Goal: Task Accomplishment & Management: Manage account settings

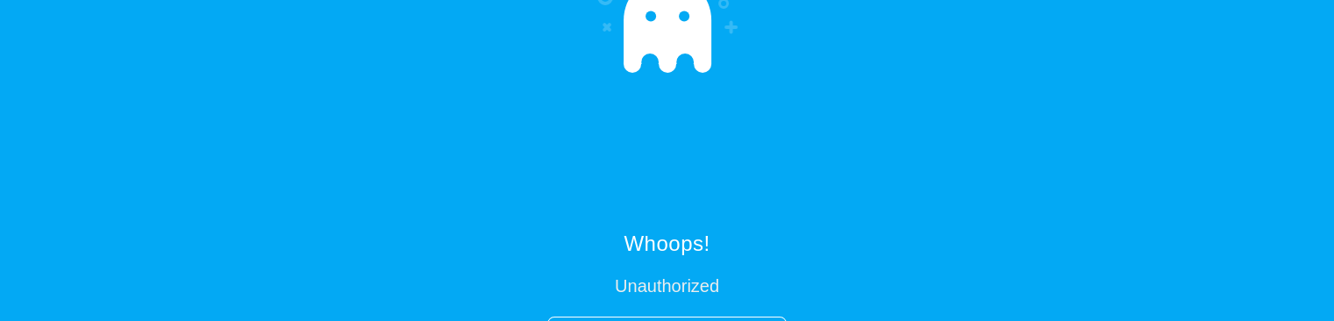
scroll to position [37, 0]
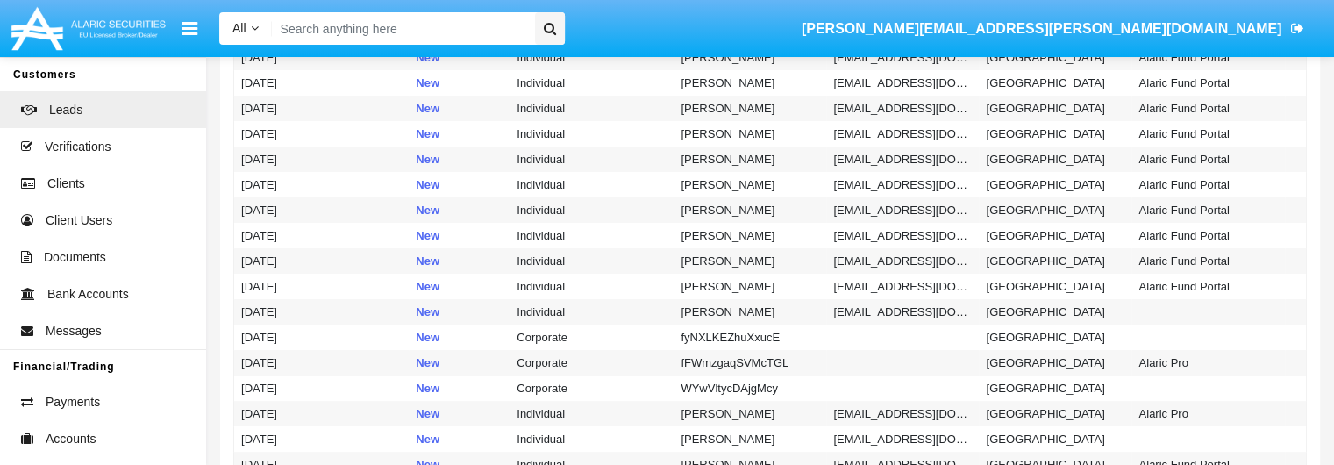
scroll to position [398, 0]
click at [82, 320] on span "Accounts" at bounding box center [71, 439] width 51 height 18
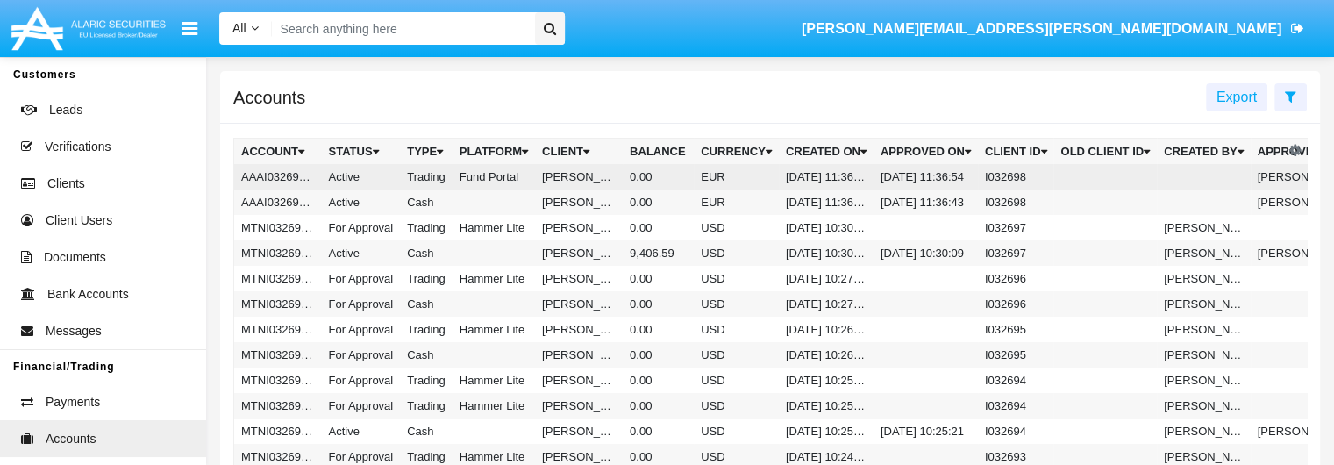
click at [395, 182] on td "Active" at bounding box center [361, 176] width 79 height 25
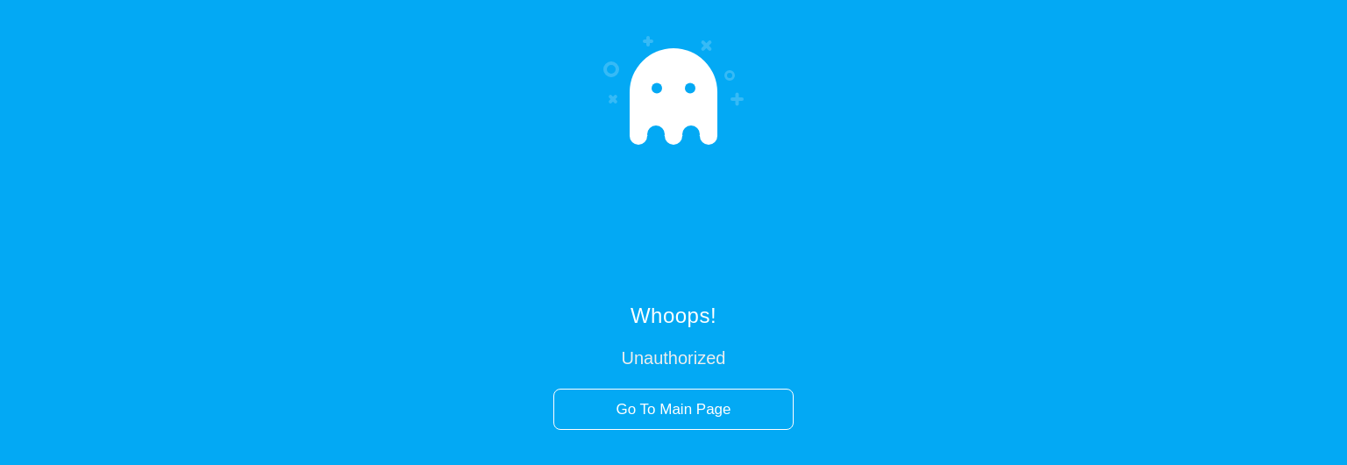
drag, startPoint x: 951, startPoint y: 463, endPoint x: 918, endPoint y: 220, distance: 245.1
click at [918, 220] on div "Whoops! Unauthorized Go To Main Page" at bounding box center [673, 232] width 1347 height 465
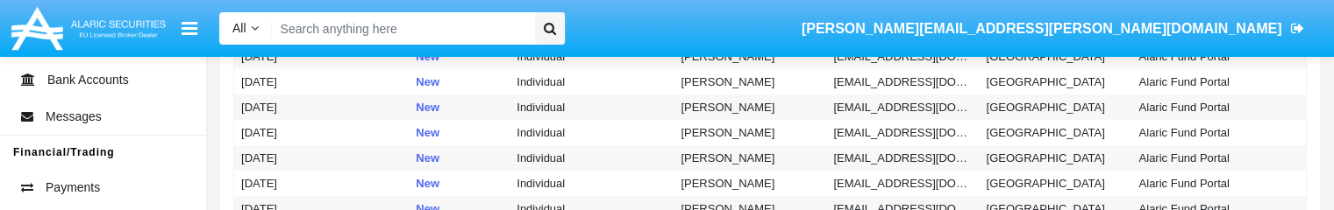
scroll to position [344, 0]
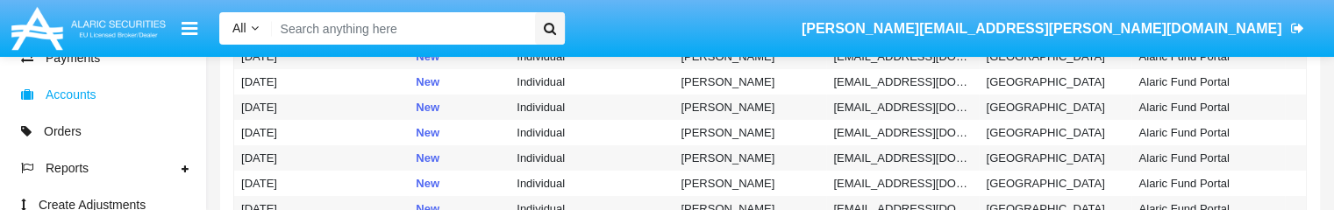
click at [71, 97] on span "Accounts" at bounding box center [71, 95] width 51 height 18
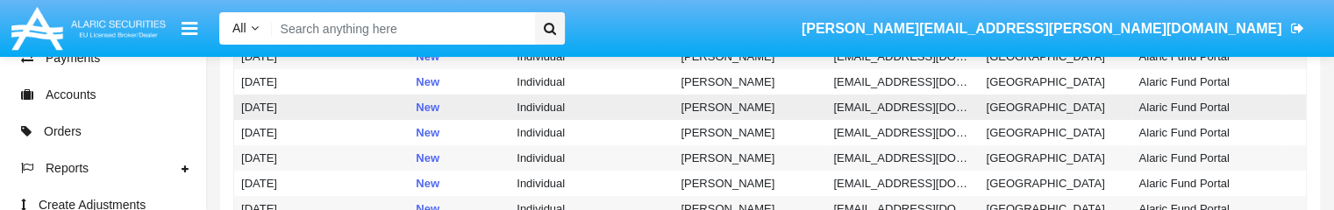
scroll to position [0, 0]
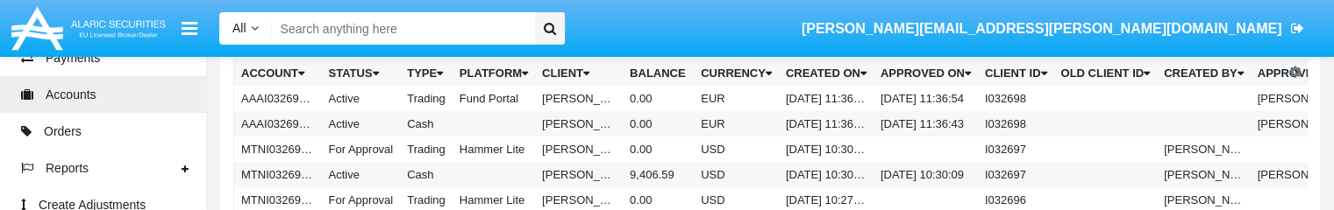
scroll to position [77, 0]
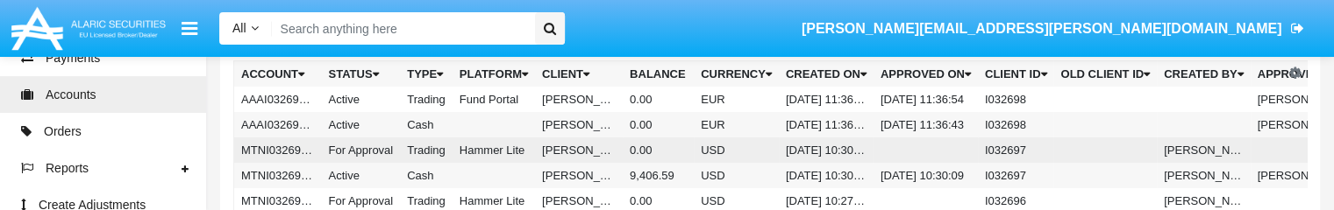
click at [342, 151] on td "For Approval" at bounding box center [361, 150] width 79 height 25
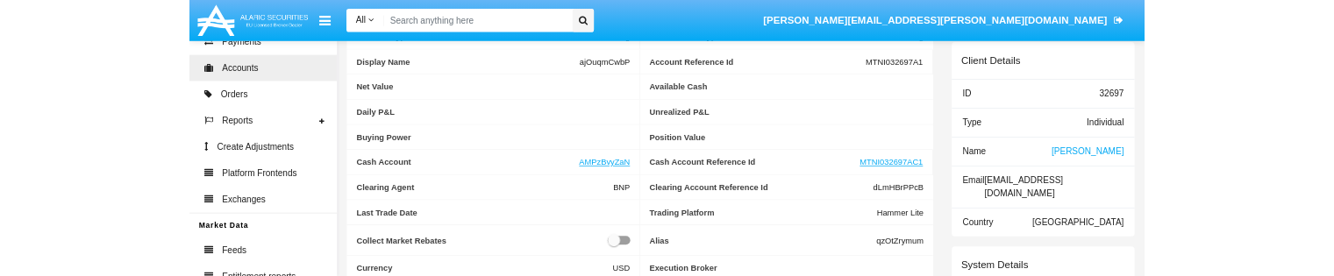
scroll to position [435, 0]
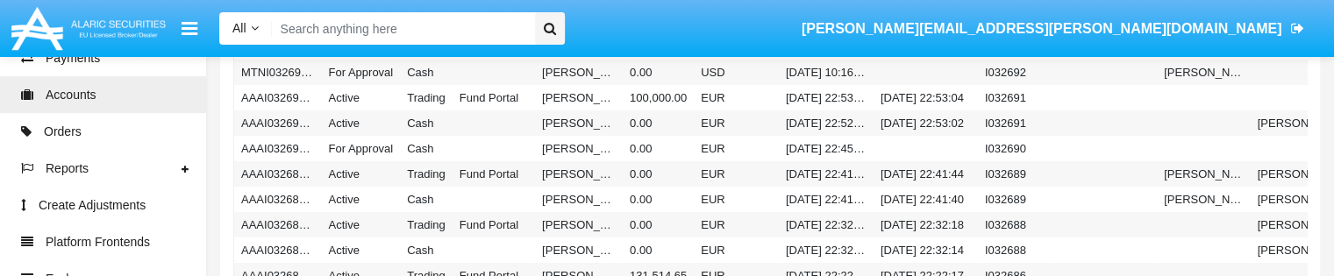
scroll to position [77, 0]
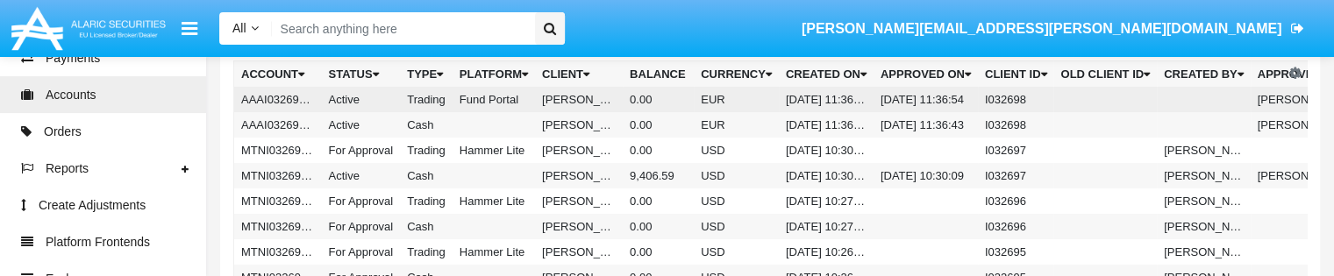
click at [502, 99] on td "Fund Portal" at bounding box center [493, 99] width 82 height 25
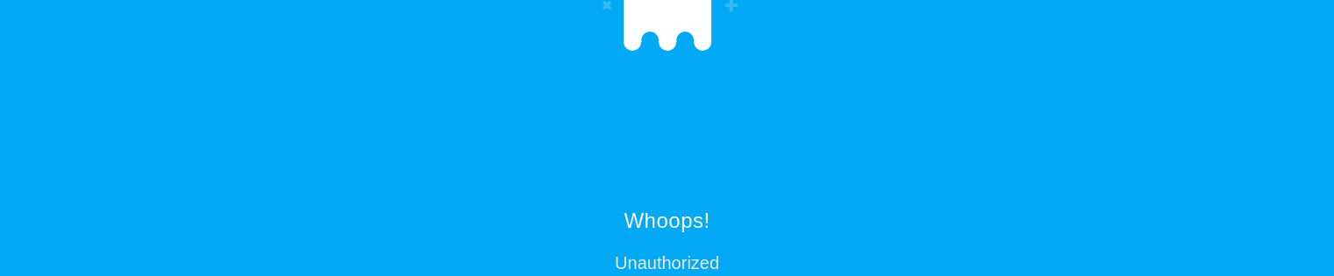
scroll to position [59, 0]
